Goal: Find specific page/section: Find specific page/section

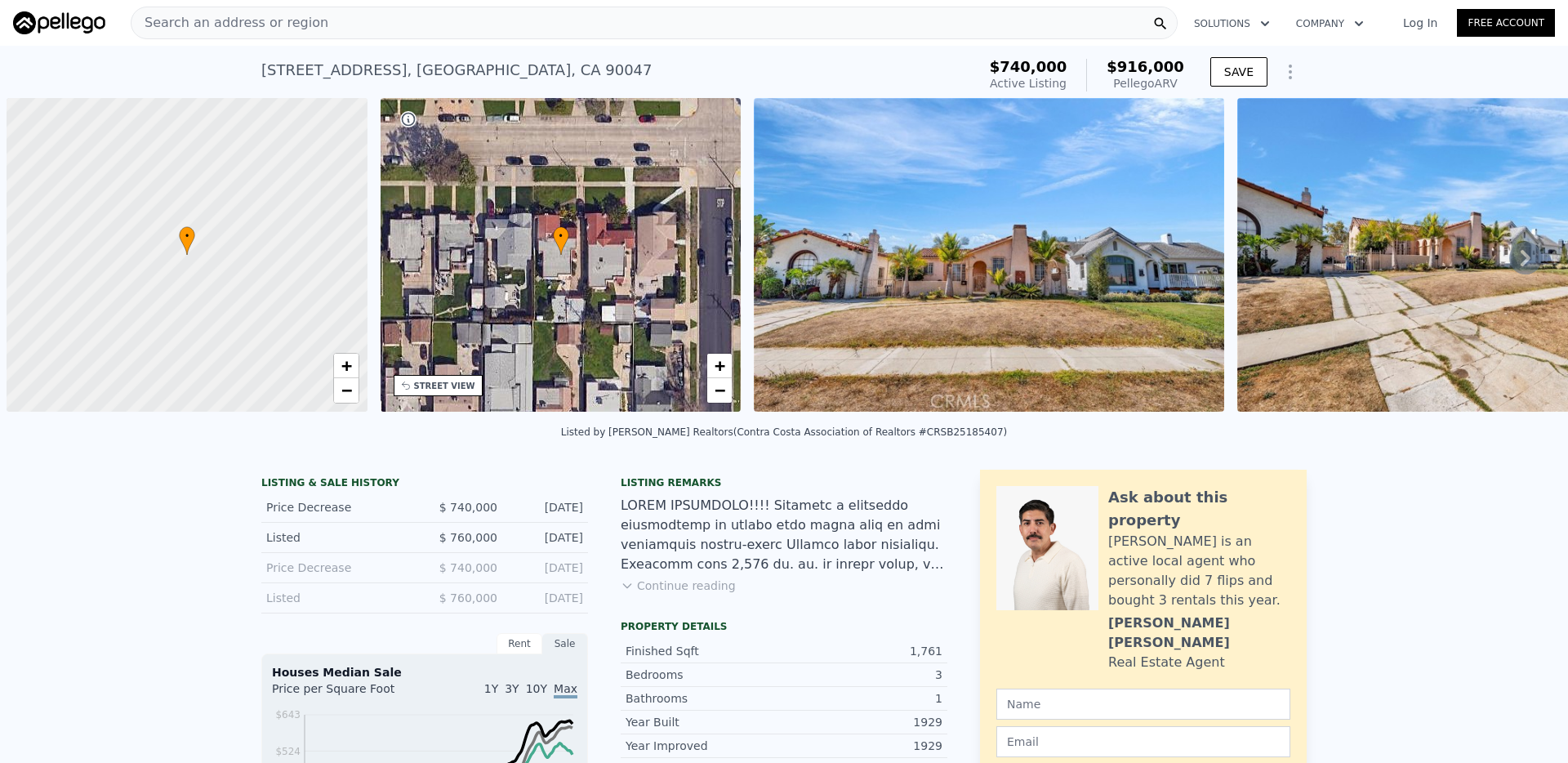
scroll to position [0, 585]
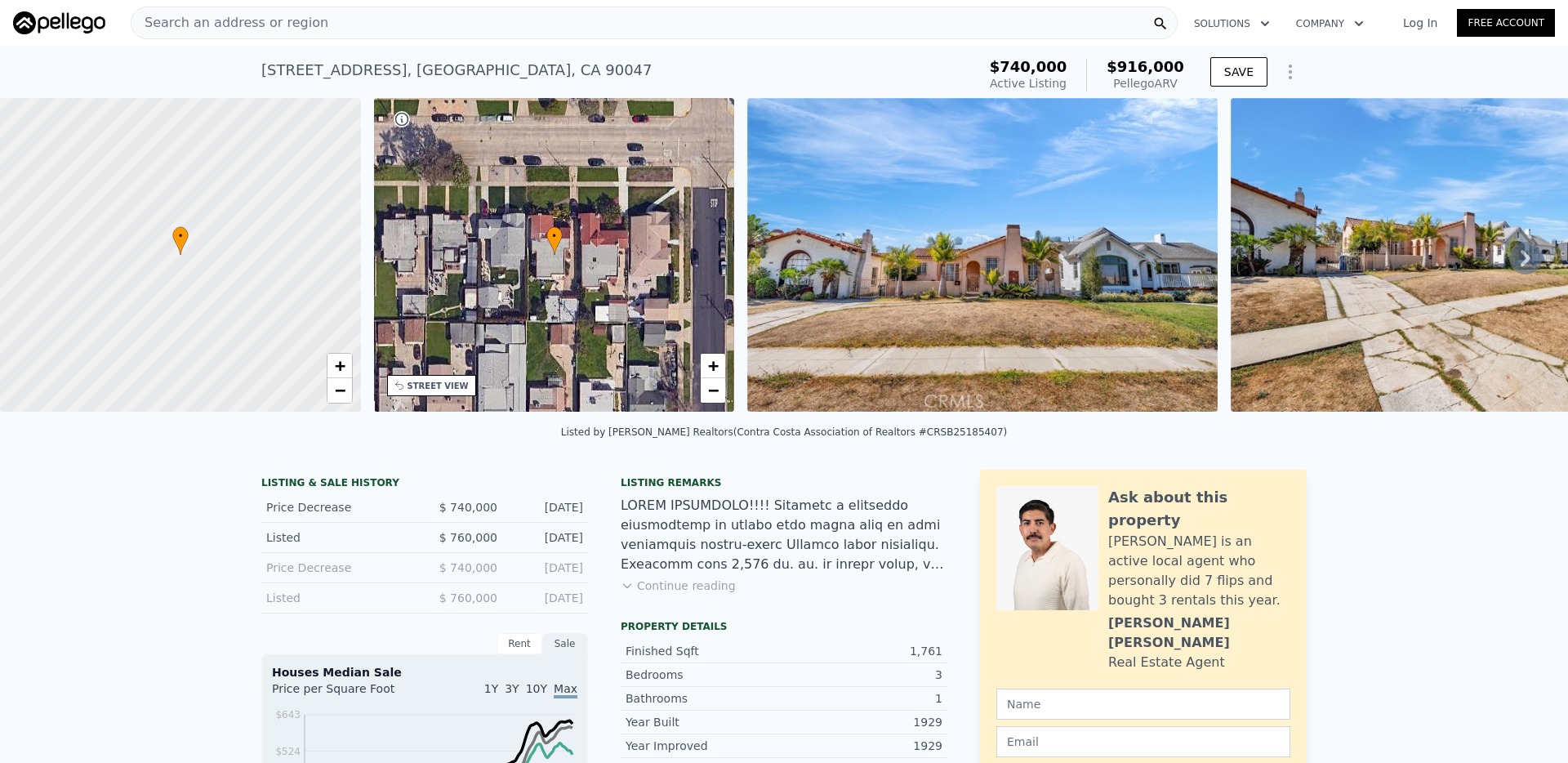
click at [535, 18] on div "Search an address or region" at bounding box center [654, 22] width 1047 height 32
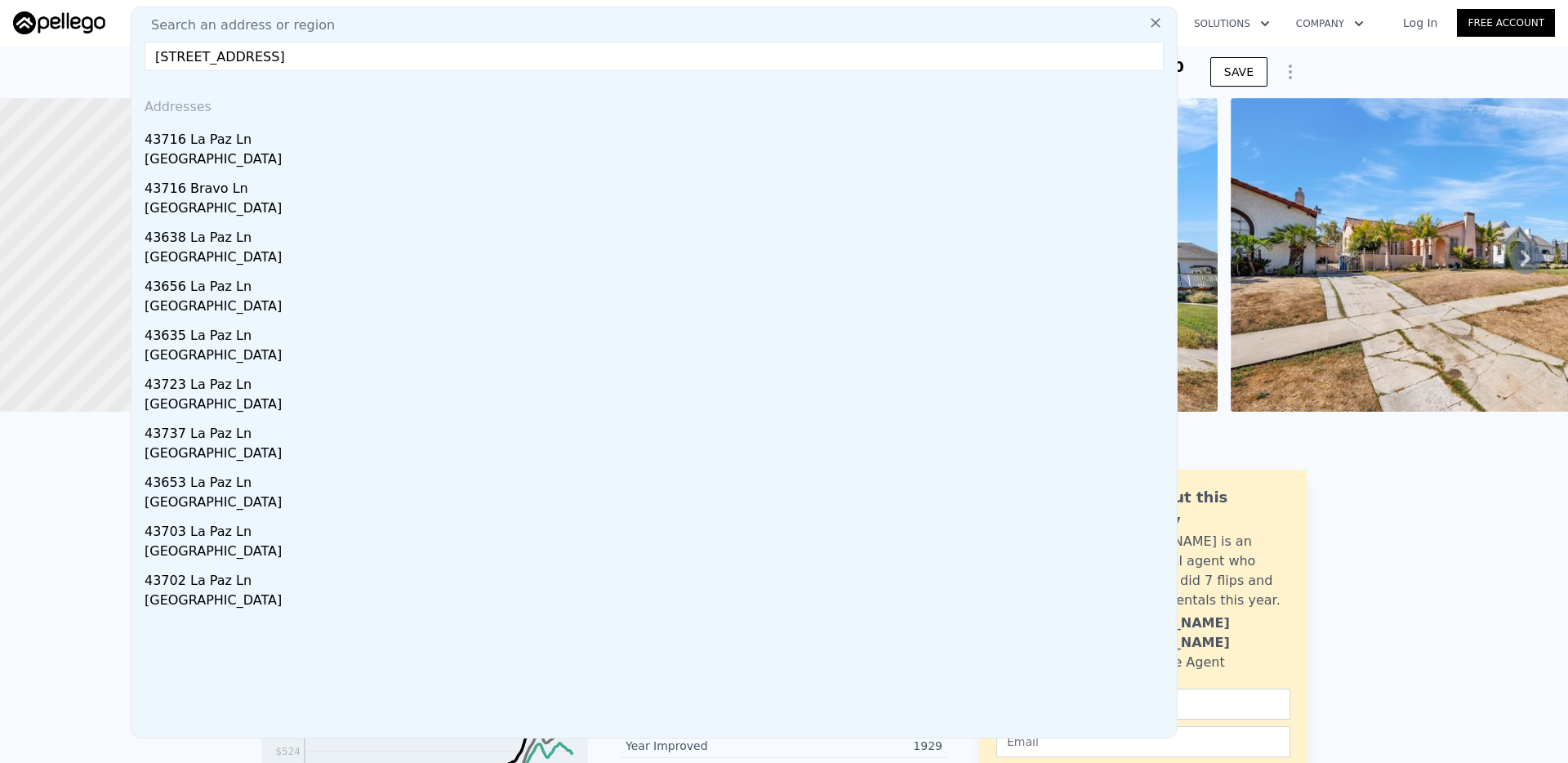
type input "[STREET_ADDRESS]"
click at [244, 140] on div "43716 La Paz Ln" at bounding box center [657, 136] width 1025 height 26
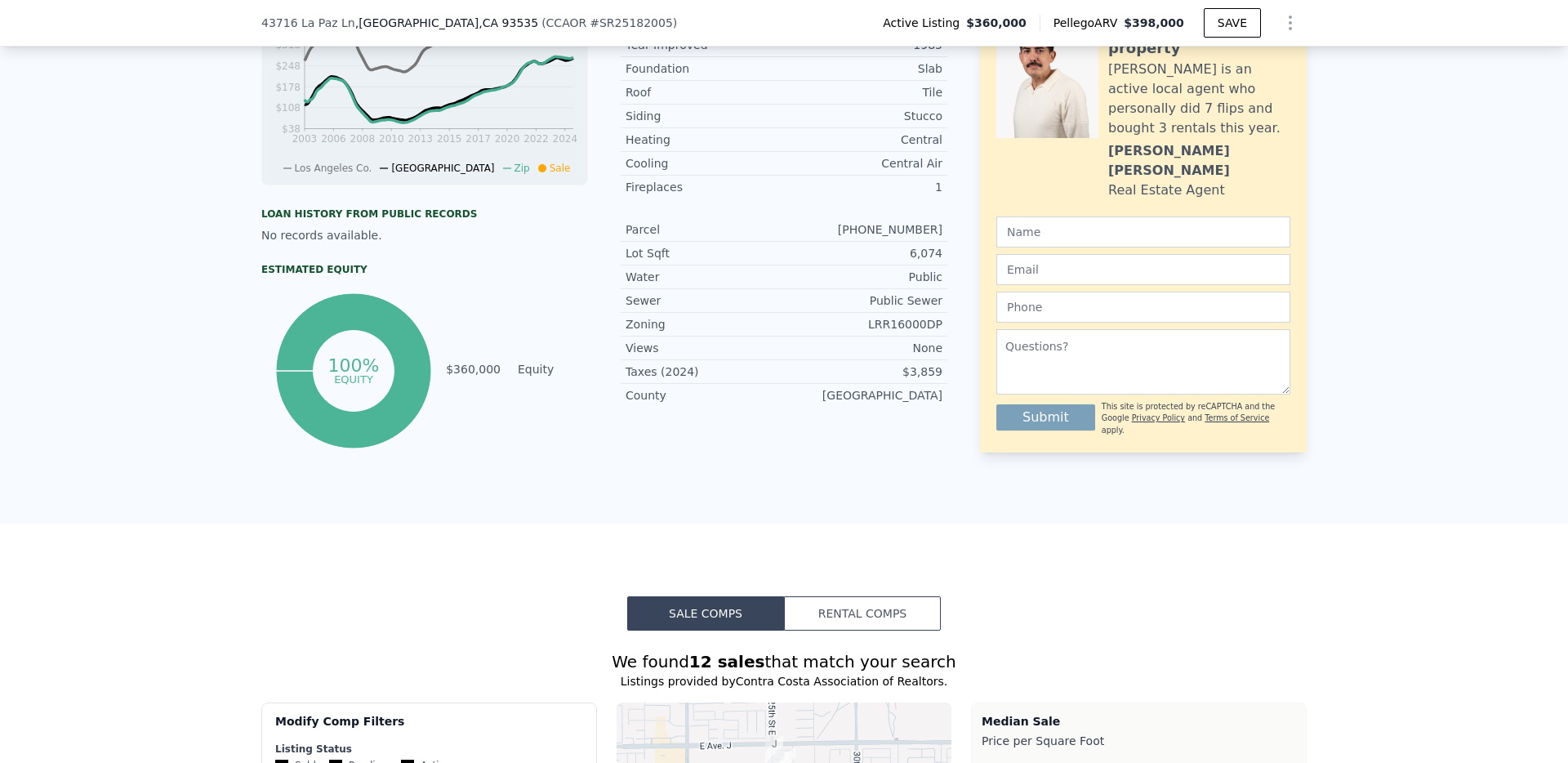
scroll to position [1237, 0]
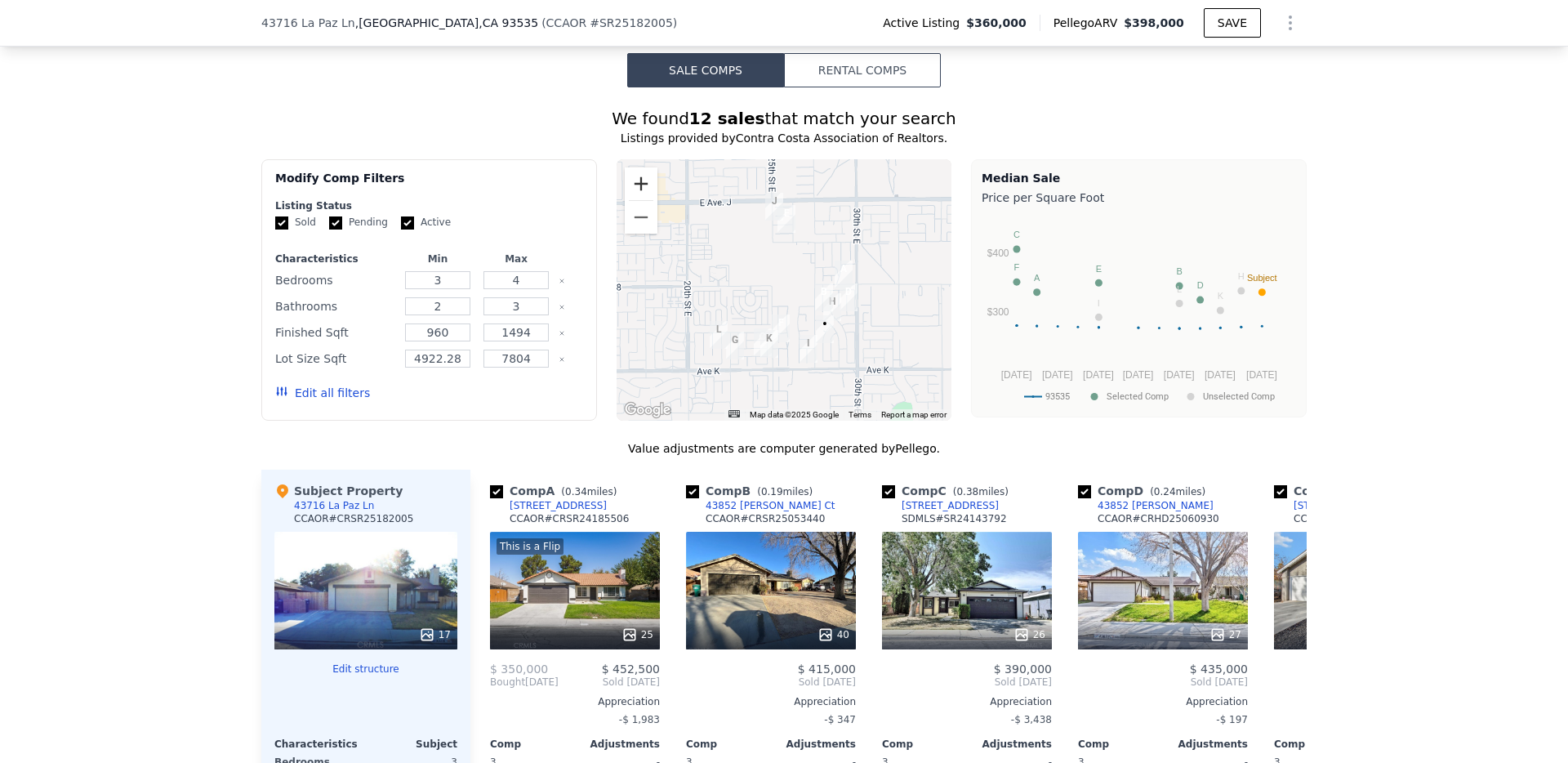
click at [648, 175] on button "Zoom in" at bounding box center [641, 183] width 32 height 32
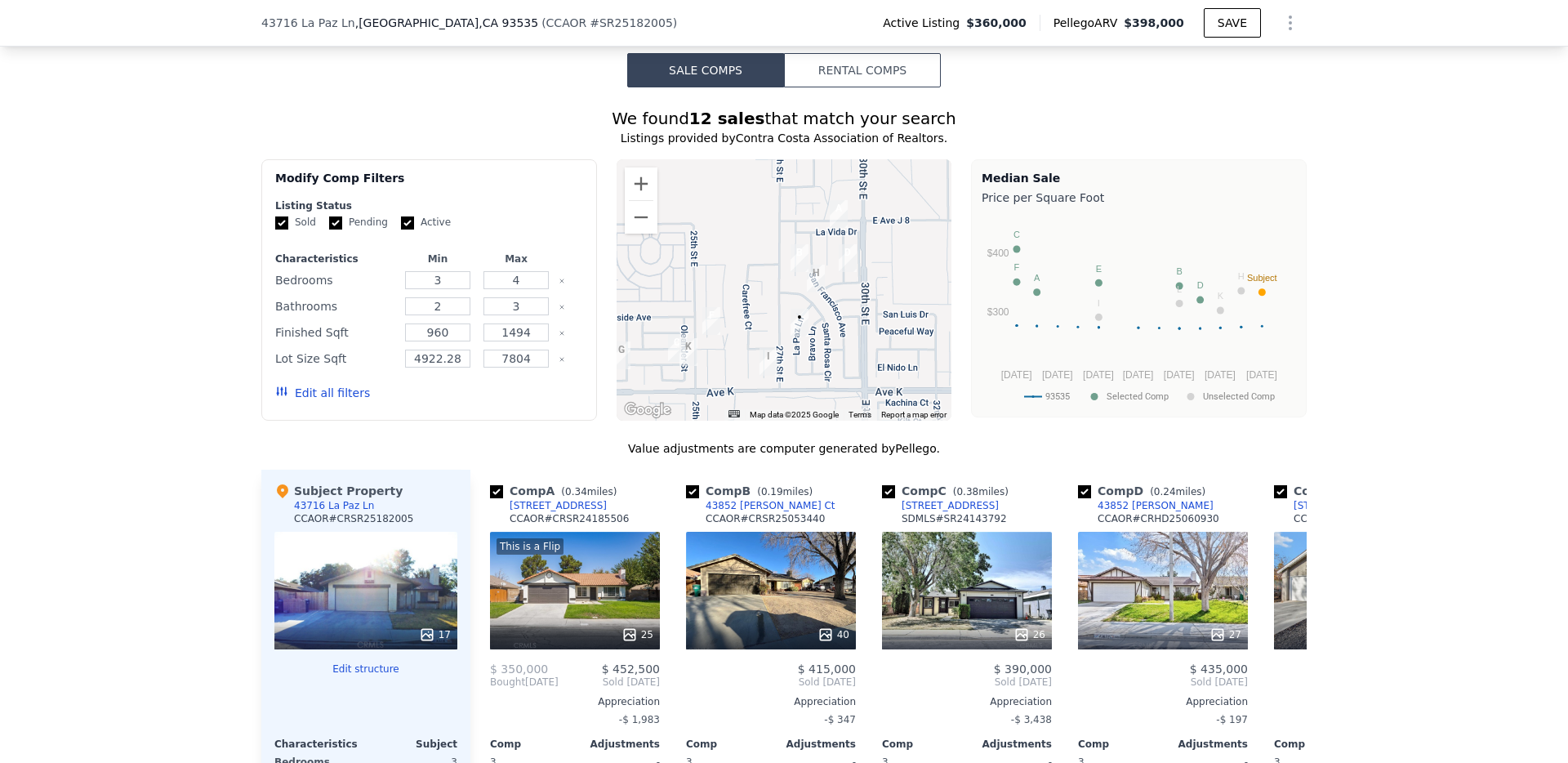
drag, startPoint x: 796, startPoint y: 261, endPoint x: 784, endPoint y: 246, distance: 19.2
click at [736, 205] on div at bounding box center [784, 290] width 336 height 261
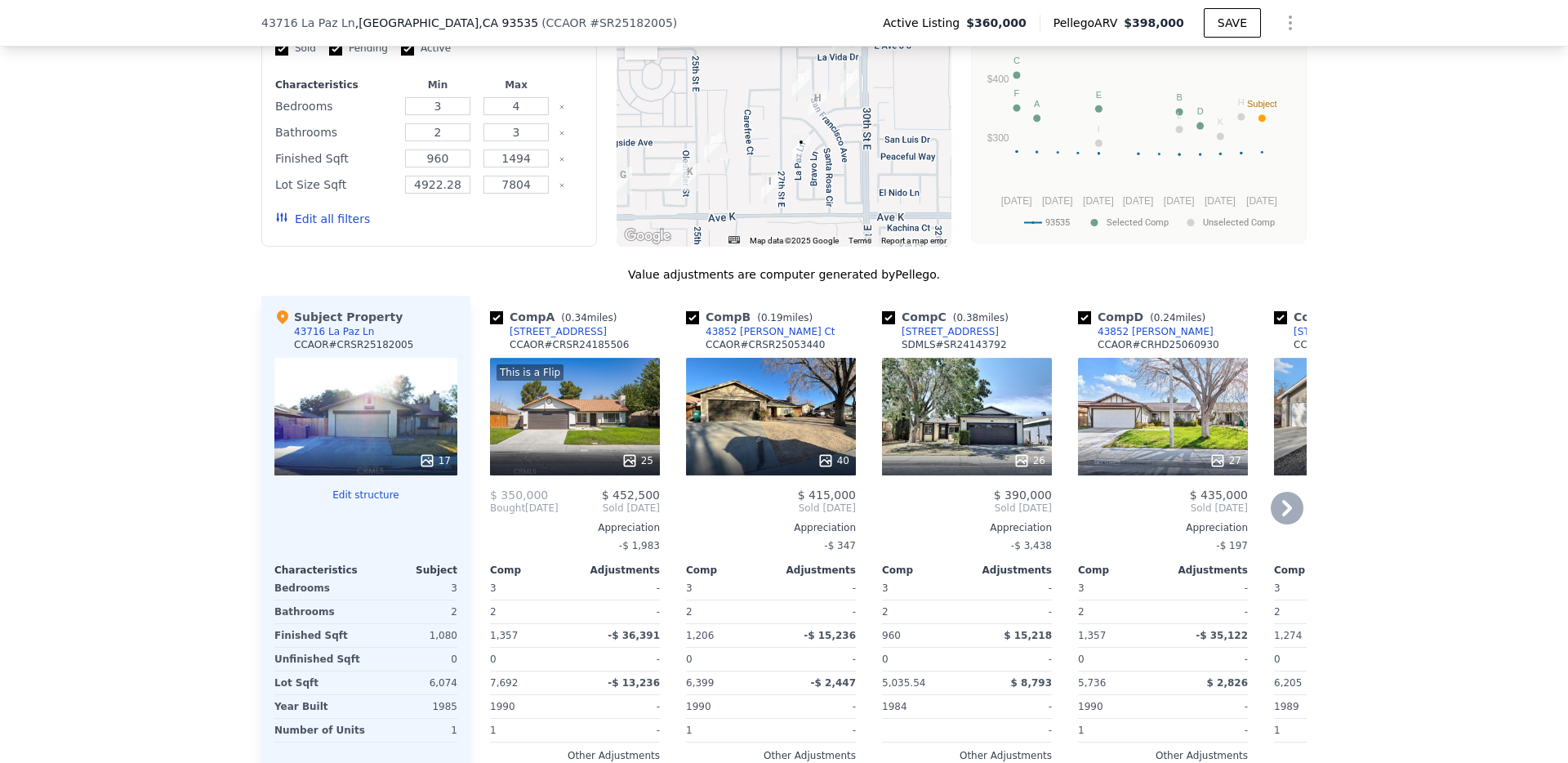
scroll to position [1455, 0]
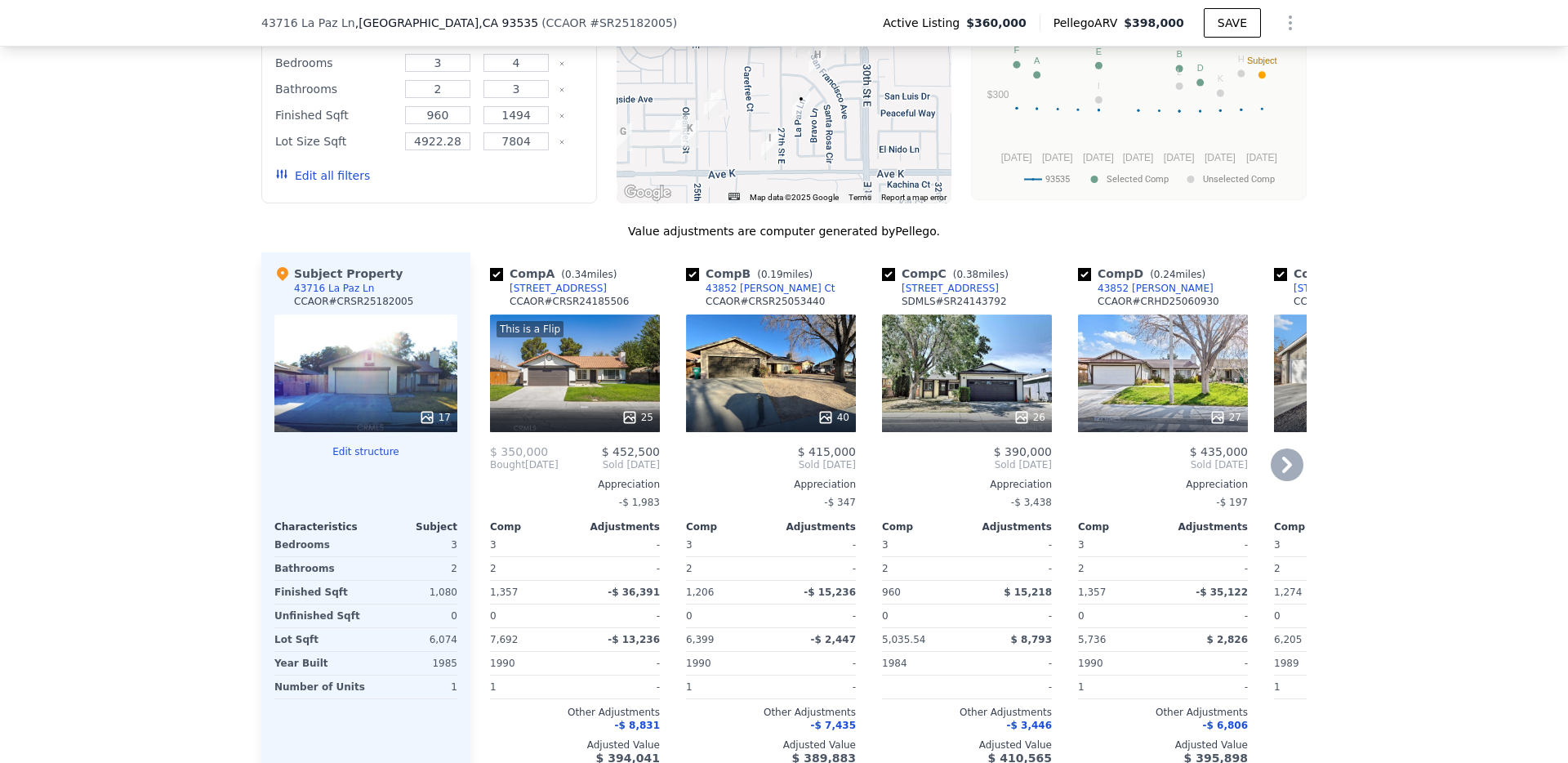
click at [783, 387] on div "40" at bounding box center [771, 373] width 170 height 117
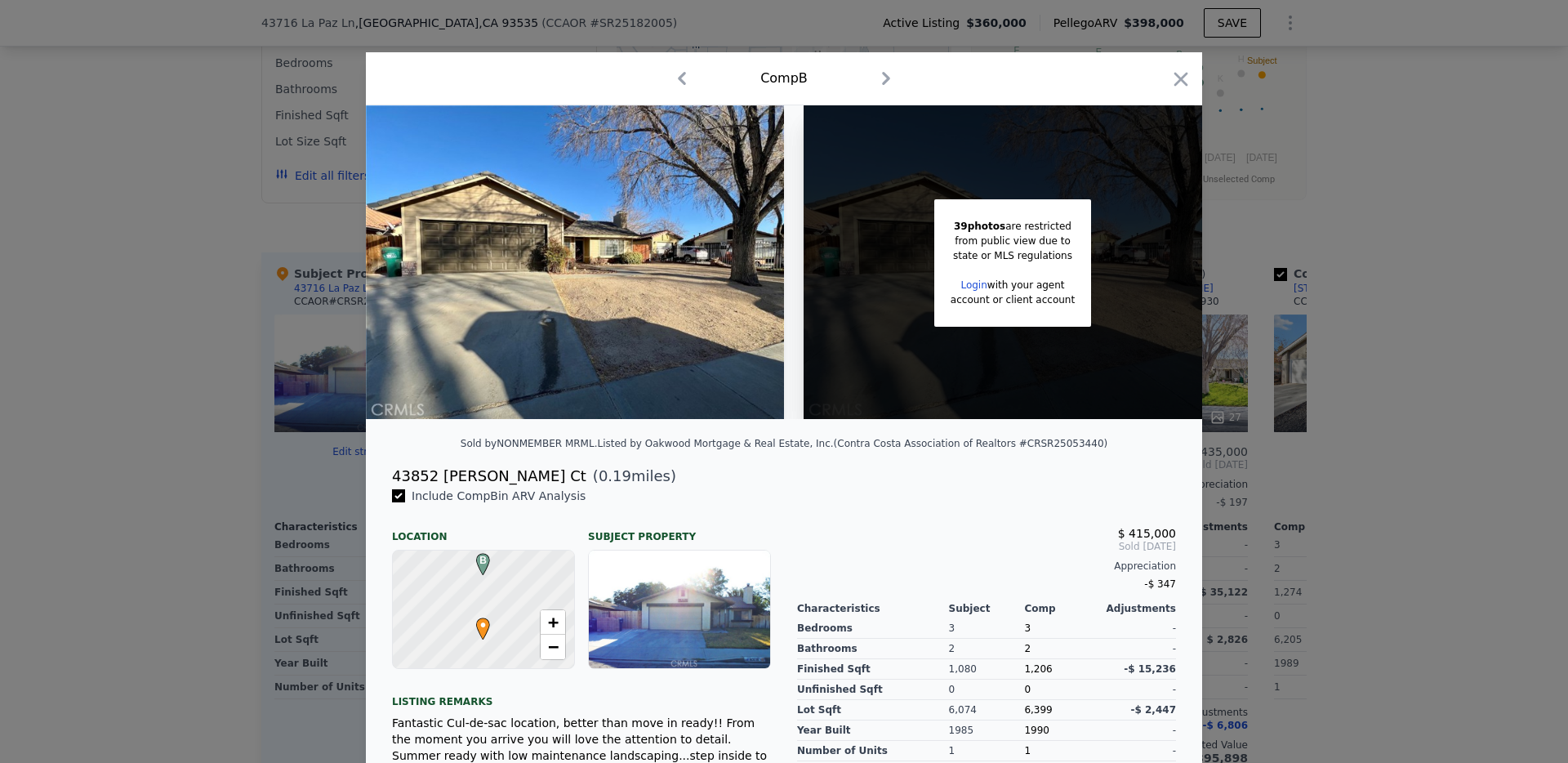
click at [1193, 81] on div "Comp B" at bounding box center [784, 78] width 836 height 53
click at [1179, 80] on icon "button" at bounding box center [1181, 78] width 14 height 14
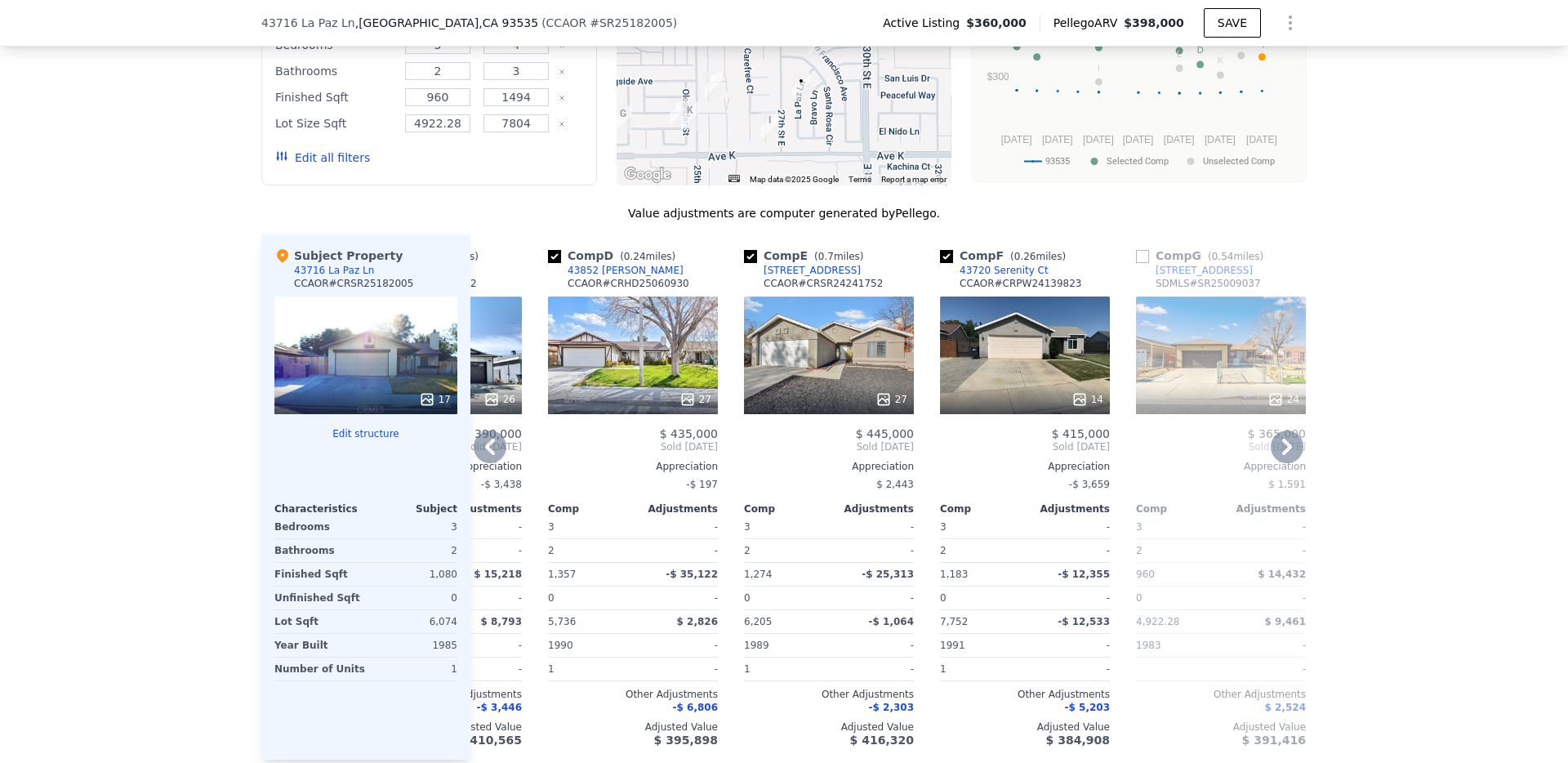
scroll to position [1472, 0]
